Goal: Transaction & Acquisition: Purchase product/service

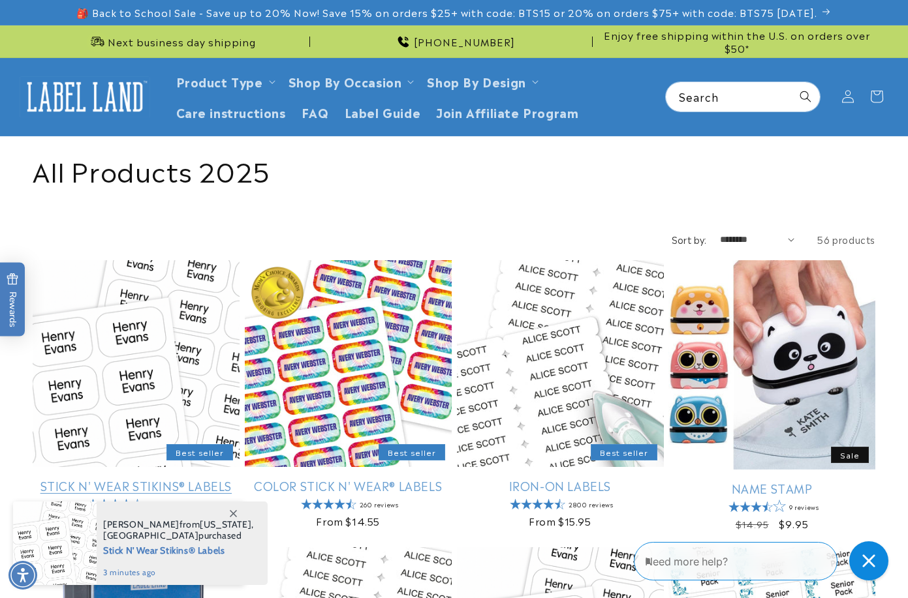
click at [143, 478] on link "Stick N' Wear Stikins® Labels" at bounding box center [136, 485] width 207 height 15
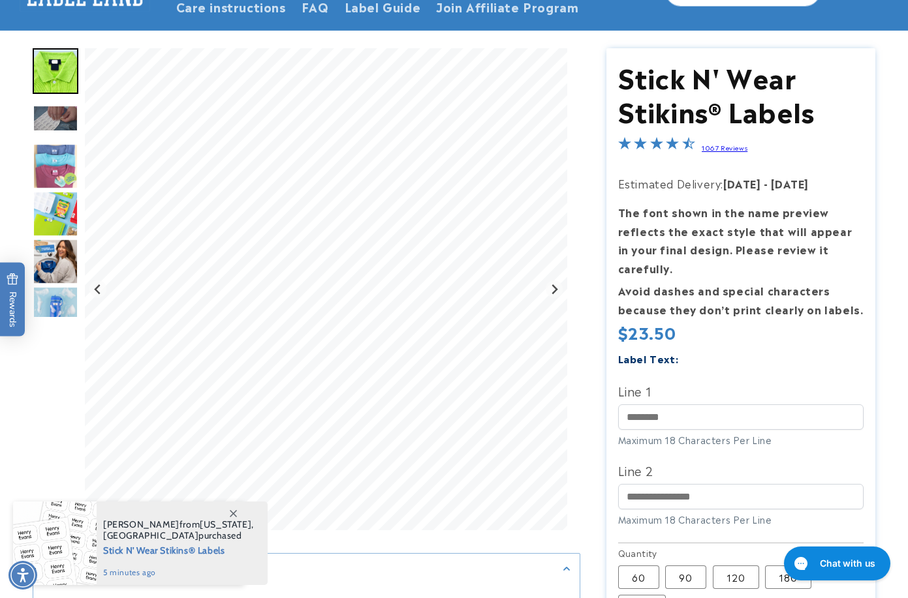
scroll to position [131, 0]
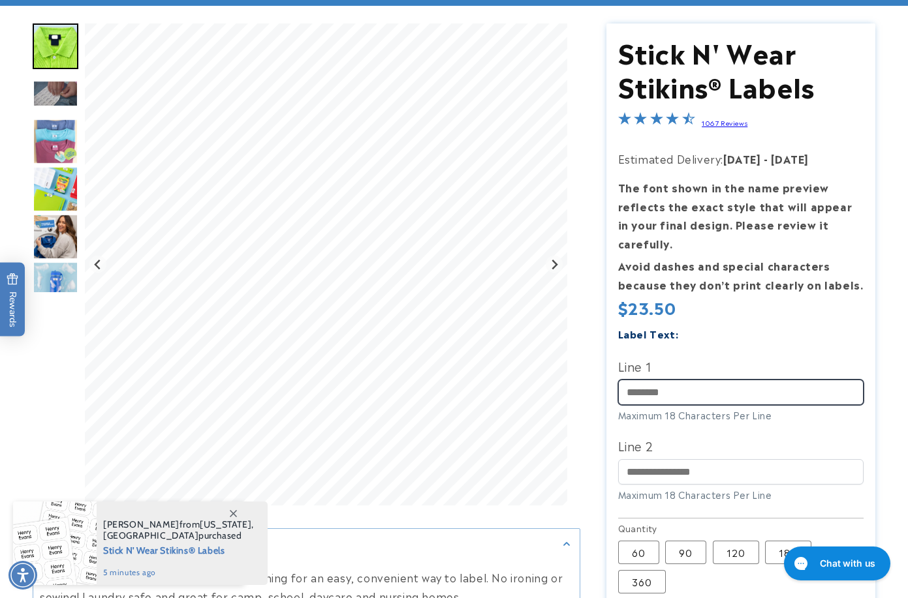
click at [684, 388] on input "Line 1" at bounding box center [741, 392] width 246 height 25
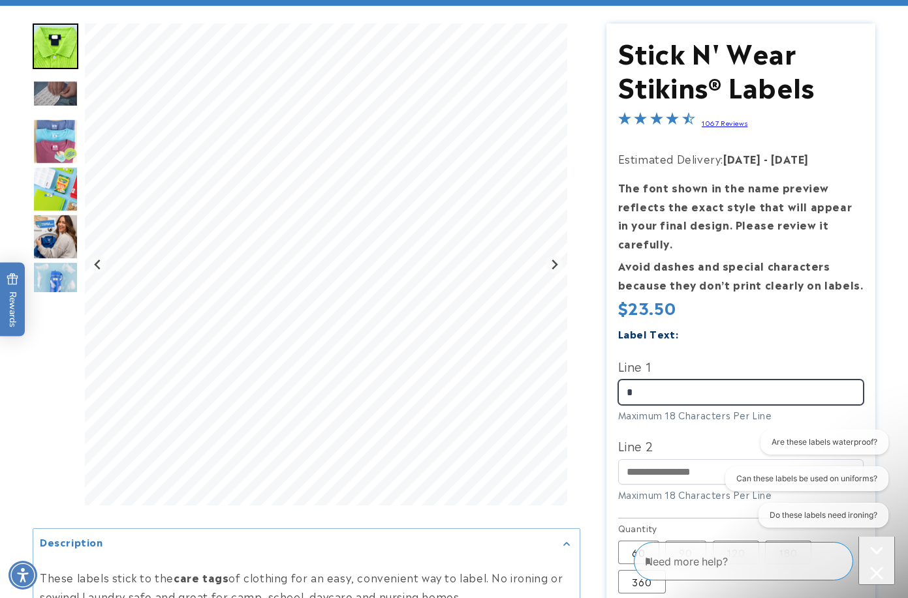
scroll to position [0, 0]
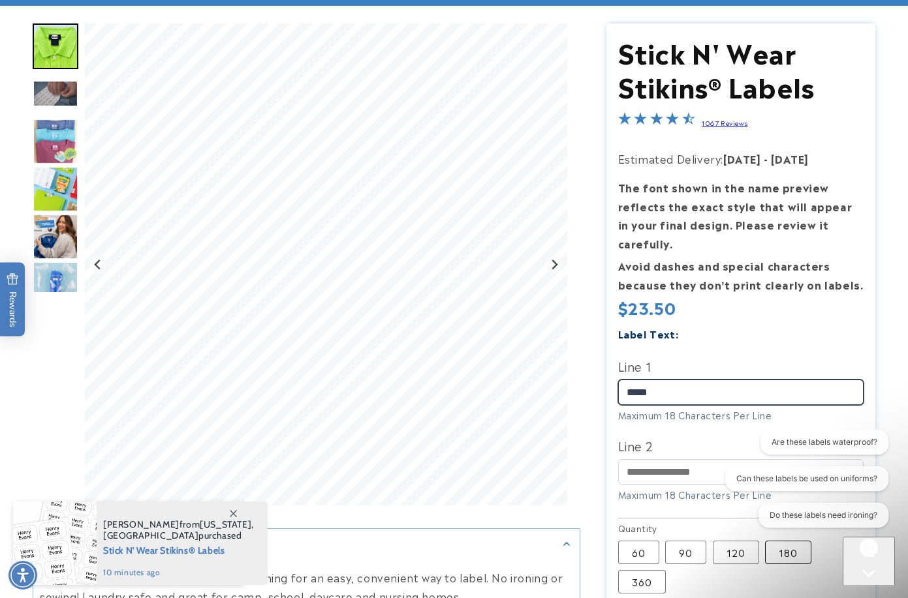
type input "*****"
click at [795, 551] on label "180 Variant sold out or unavailable" at bounding box center [788, 552] width 46 height 23
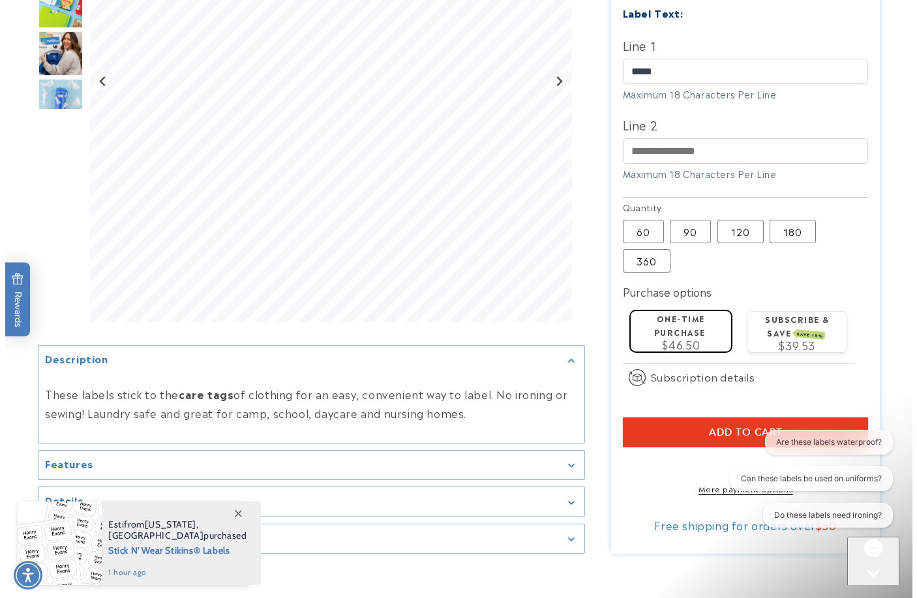
scroll to position [457, 0]
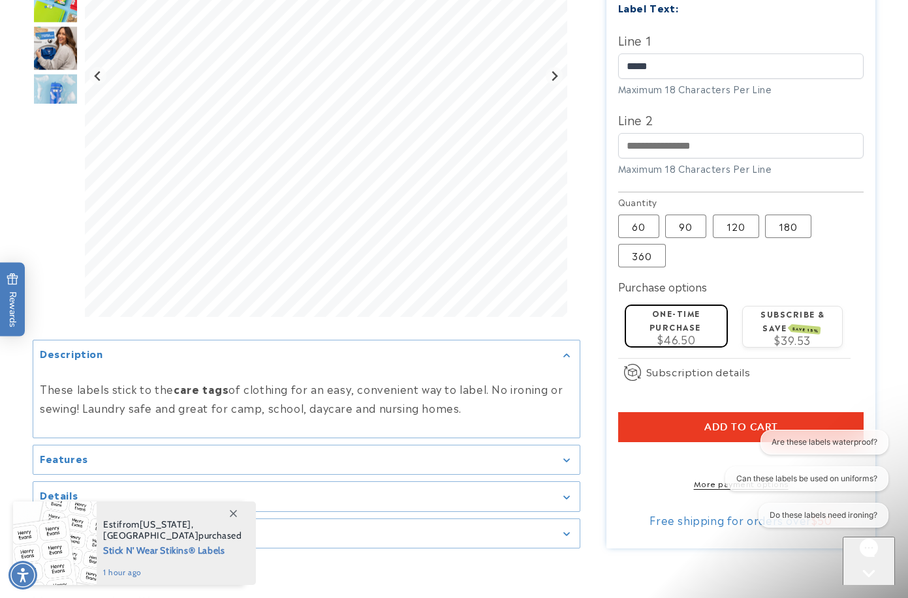
click at [621, 464] on shop-pay-wallet-button at bounding box center [619, 458] width 3 height 16
